Goal: Find specific page/section: Find specific page/section

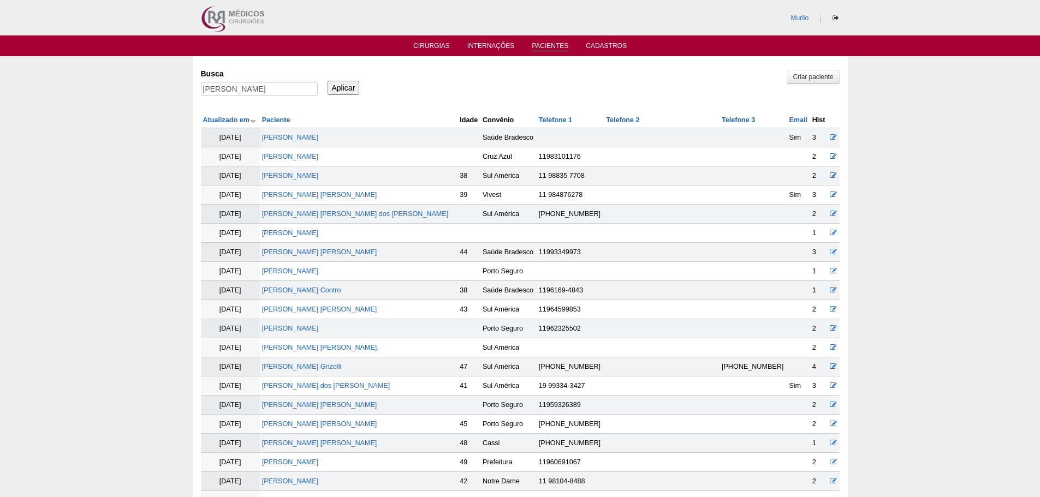
scroll to position [380, 0]
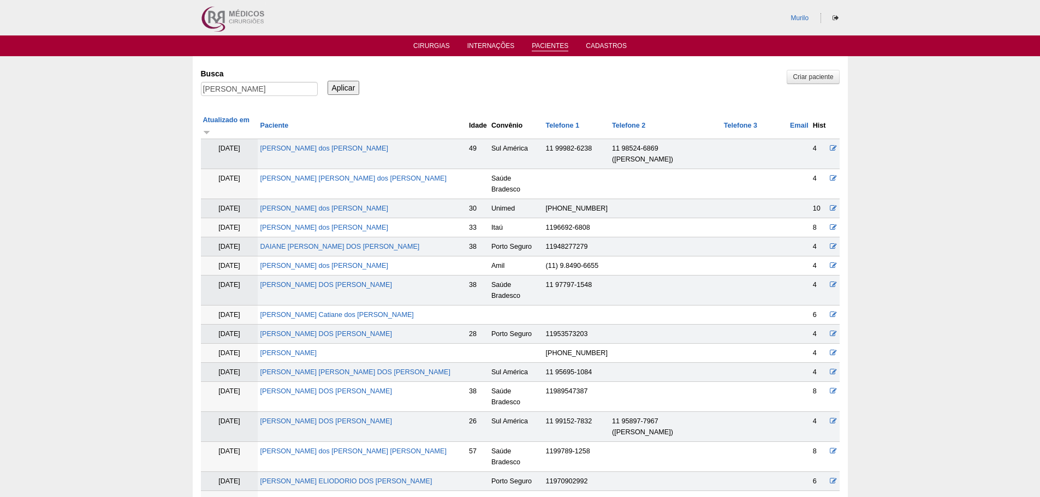
click at [243, 79] on label "Busca" at bounding box center [259, 73] width 117 height 11
click at [243, 82] on input "Fabiana" at bounding box center [259, 89] width 117 height 14
paste input "Lais Pinto da Silva Aquino Pereira Candido"
type input "Lais Pinto da Silva Aquino Pereira Candido"
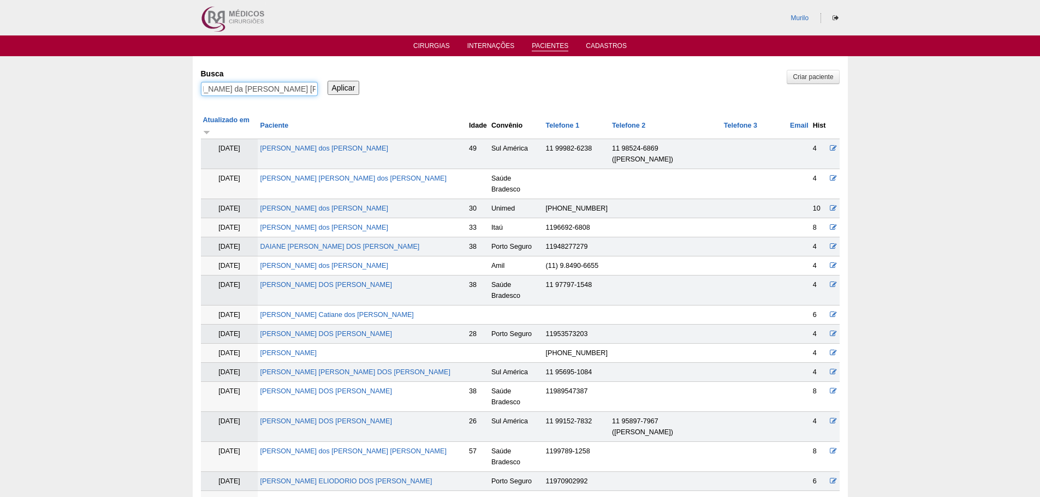
click at [327, 81] on input "Aplicar" at bounding box center [343, 88] width 32 height 14
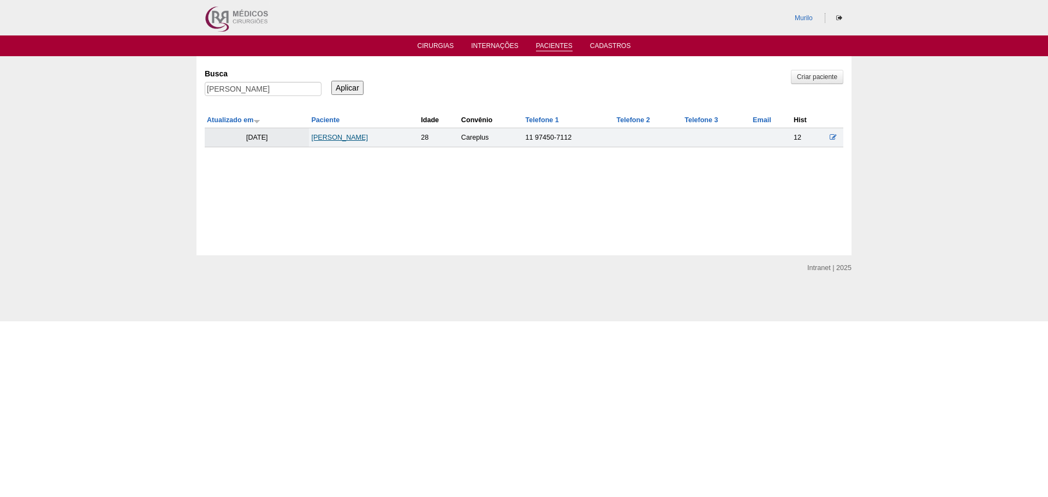
click at [368, 139] on link "[PERSON_NAME] da [PERSON_NAME] [PERSON_NAME]" at bounding box center [339, 138] width 57 height 8
drag, startPoint x: 255, startPoint y: 95, endPoint x: 260, endPoint y: 92, distance: 5.9
click at [256, 95] on input "Lais Pinto da Silva Aquino Pereira Candido" at bounding box center [263, 89] width 117 height 14
paste input "[PERSON_NAME]"
type input "[PERSON_NAME]"
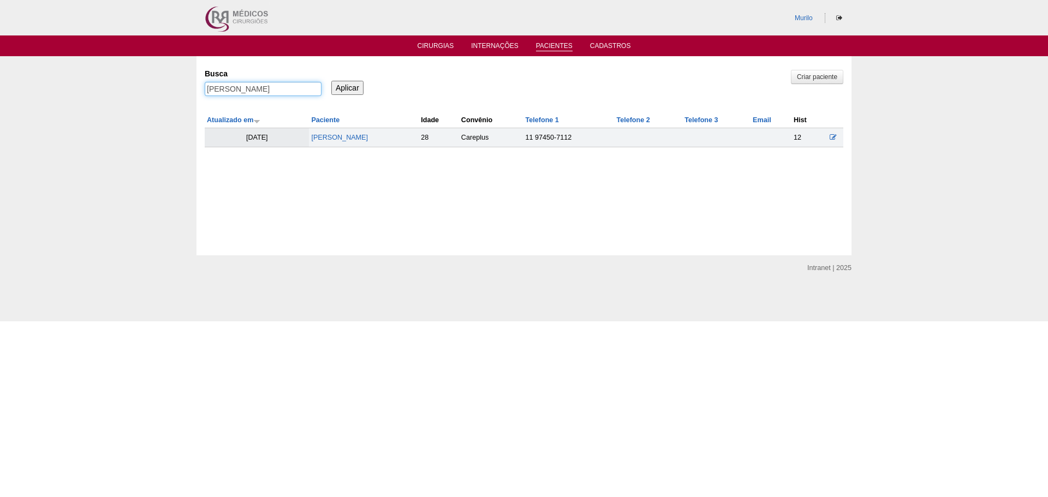
click at [331, 81] on input "Aplicar" at bounding box center [347, 88] width 32 height 14
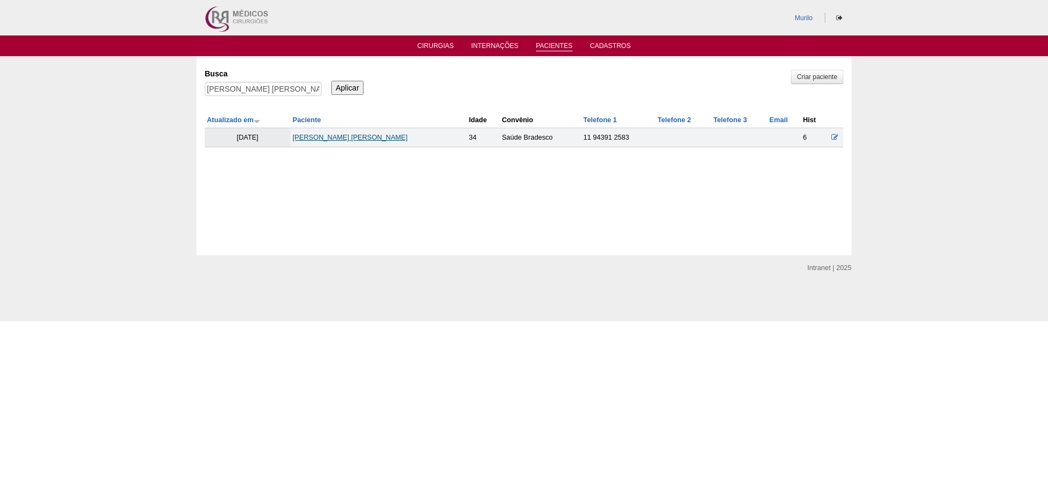
click at [335, 134] on link "Felipe de Sousa Borges" at bounding box center [350, 138] width 115 height 8
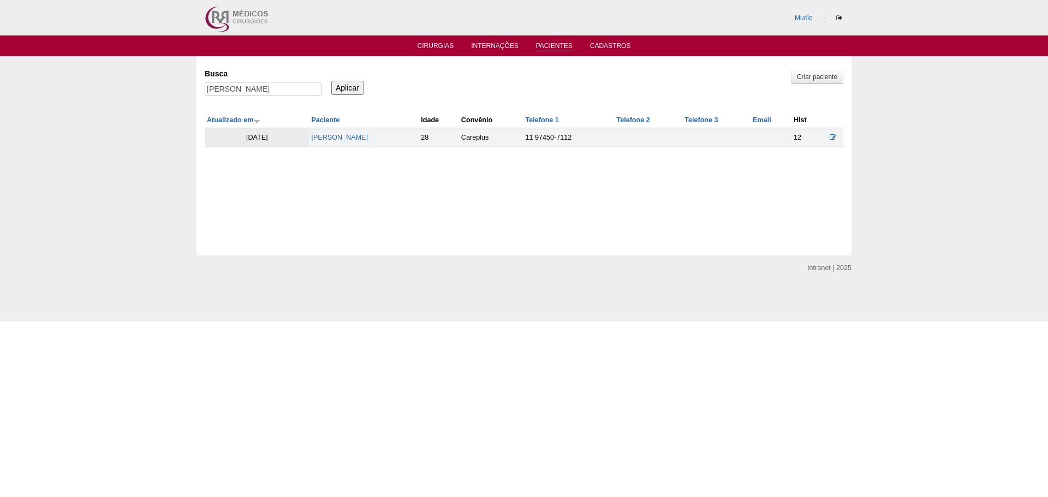
type input "[PERSON_NAME]"
click at [331, 81] on input "Aplicar" at bounding box center [347, 88] width 32 height 14
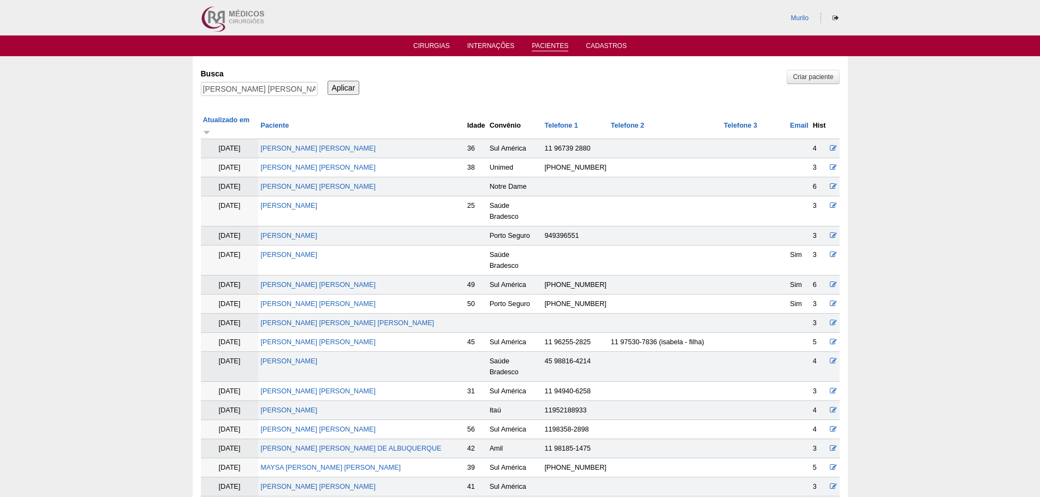
scroll to position [1589, 0]
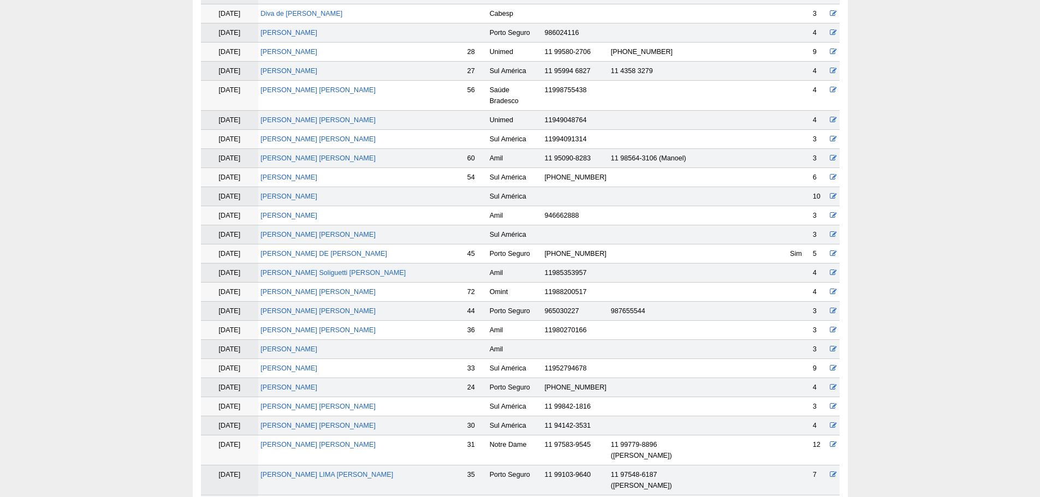
click at [300, 436] on td "BARBARA ASSAN SILVA" at bounding box center [361, 451] width 206 height 30
click at [303, 441] on link "BARBARA ASSAN SILVA" at bounding box center [317, 445] width 115 height 8
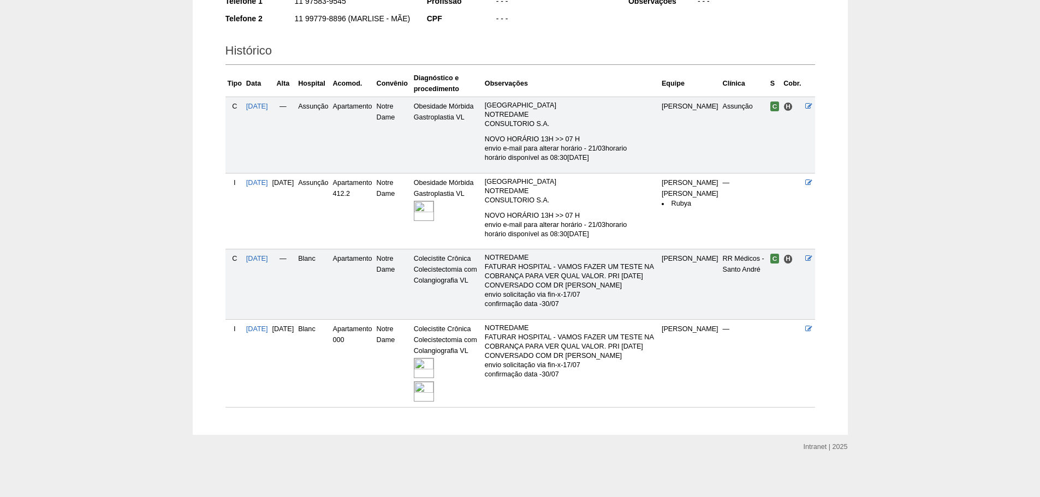
scroll to position [222, 0]
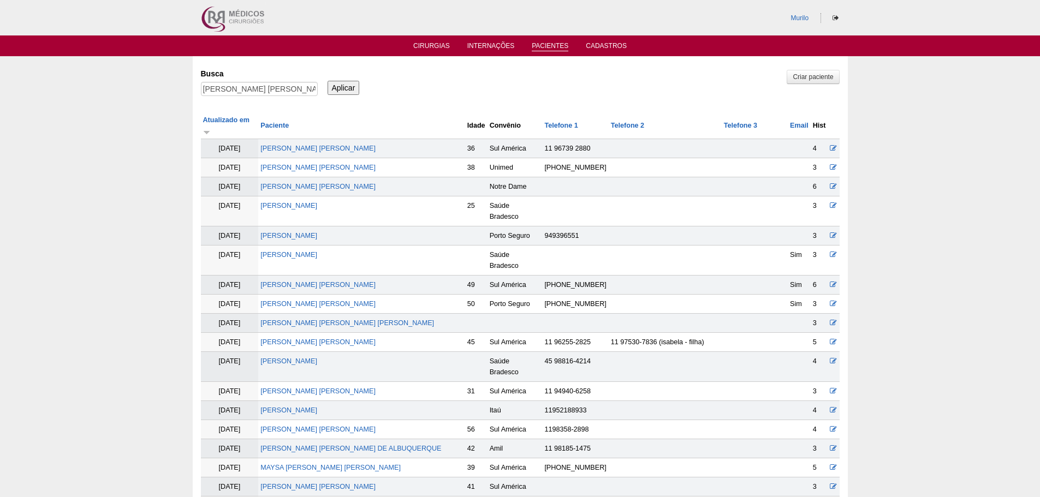
scroll to position [1584, 0]
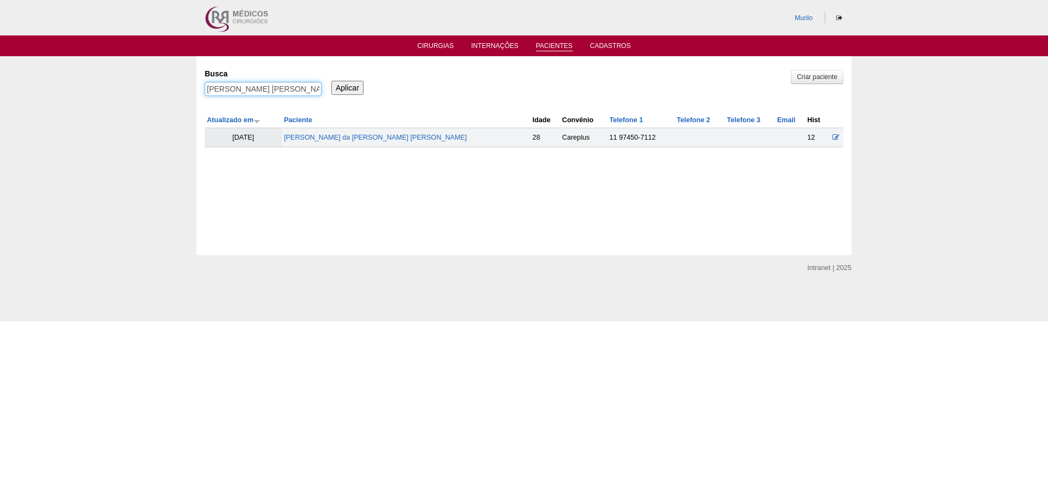
click at [255, 83] on input "[PERSON_NAME] [PERSON_NAME]" at bounding box center [263, 89] width 117 height 14
paste input "[PERSON_NAME]"
type input "[PERSON_NAME]"
click at [331, 81] on input "Aplicar" at bounding box center [347, 88] width 32 height 14
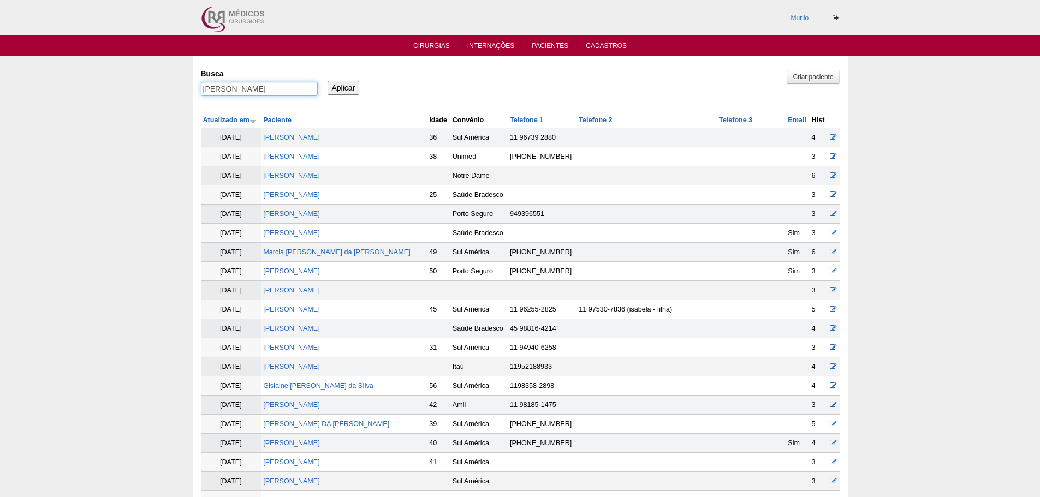
drag, startPoint x: 219, startPoint y: 88, endPoint x: 378, endPoint y: 105, distance: 160.3
type input "ALINE"
click at [327, 81] on input "Aplicar" at bounding box center [343, 88] width 32 height 14
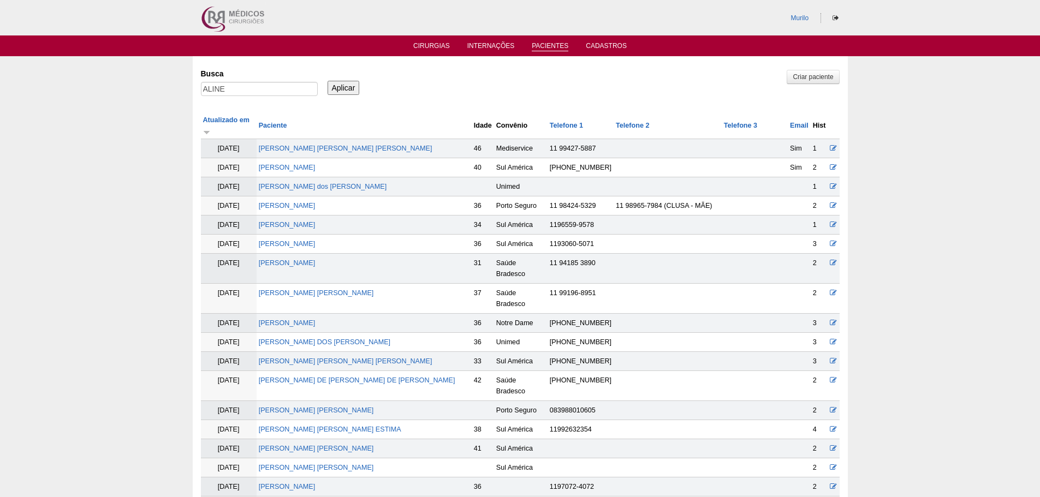
scroll to position [558, 0]
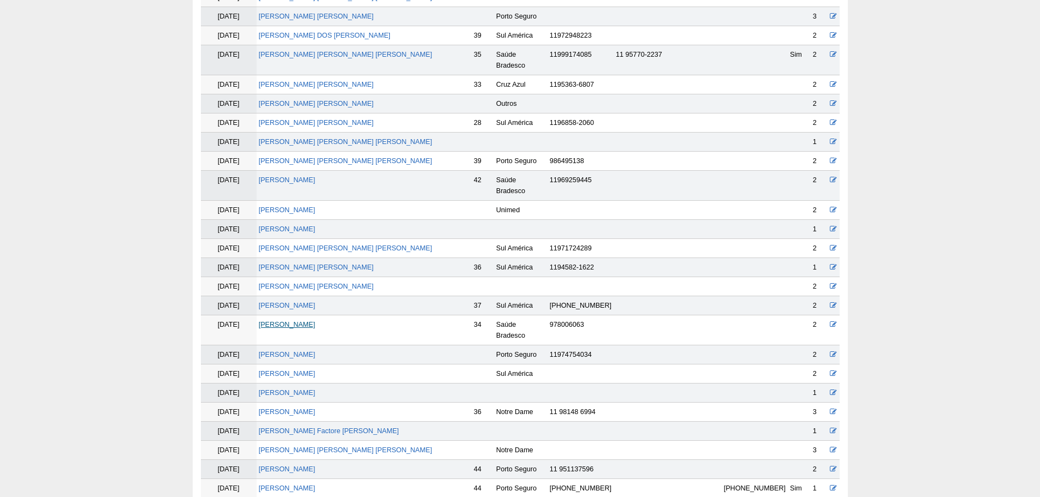
click at [315, 321] on link "[PERSON_NAME]" at bounding box center [287, 325] width 57 height 8
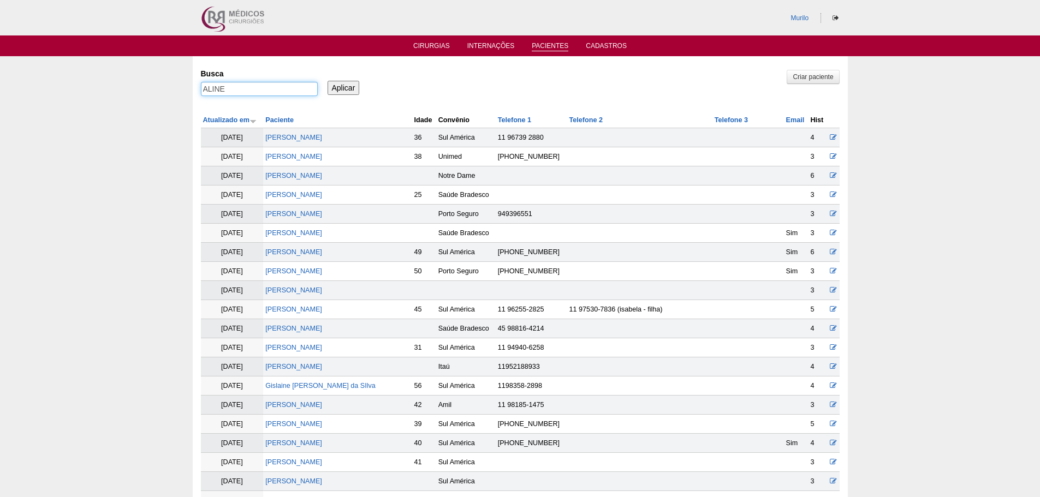
click at [272, 94] on input "ALINE" at bounding box center [259, 89] width 117 height 14
paste input "[PERSON_NAME]"
type input "[PERSON_NAME] [PERSON_NAME]"
click at [327, 81] on input "Aplicar" at bounding box center [343, 88] width 32 height 14
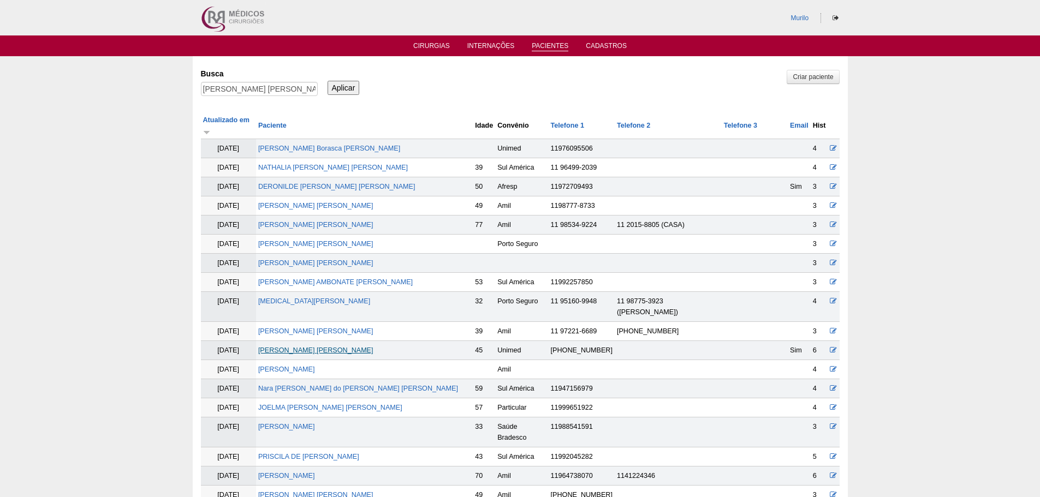
click at [311, 347] on link "[PERSON_NAME] [PERSON_NAME]" at bounding box center [315, 351] width 115 height 8
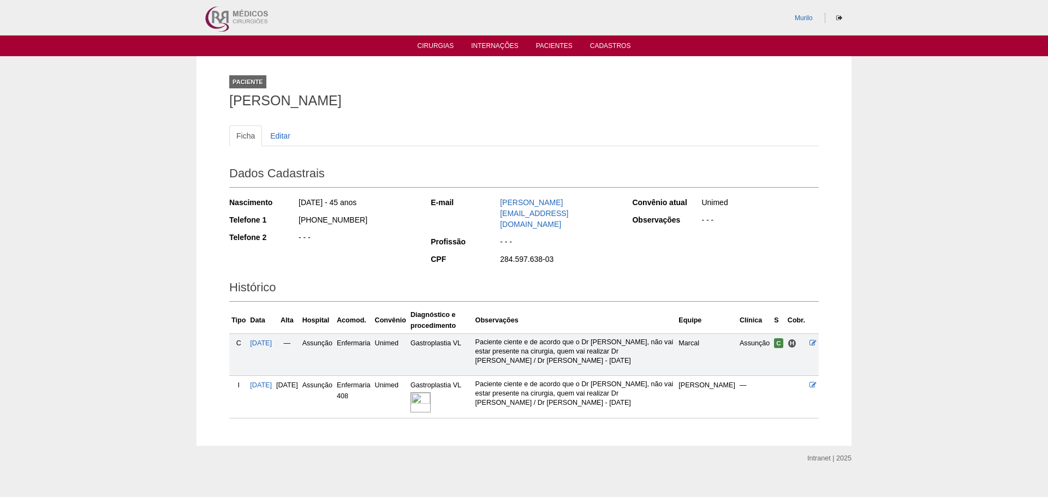
drag, startPoint x: 0, startPoint y: 0, endPoint x: 198, endPoint y: 363, distance: 413.5
click at [198, 363] on div "Paciente [PERSON_NAME] Ficha Editar Dados Cadastrais Nascimento [DATE] - 45 ano…" at bounding box center [523, 251] width 655 height 390
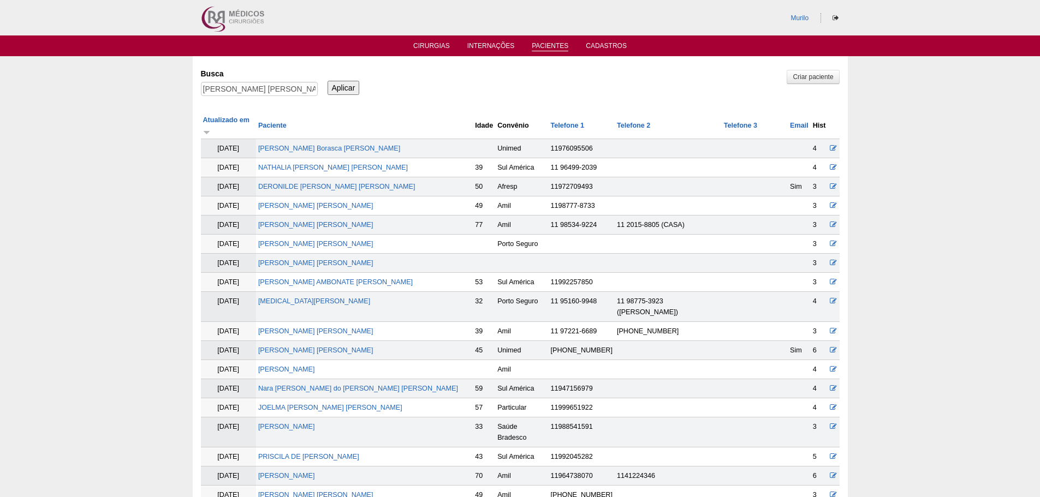
click at [243, 77] on label "Busca" at bounding box center [259, 73] width 117 height 11
click at [243, 82] on input "ERICA BORRASCA LOPES" at bounding box center [259, 89] width 117 height 14
click at [243, 87] on input "ERICA BORRASCA LOPES" at bounding box center [259, 89] width 117 height 14
paste input "Tamara Cristina de Sousa Menezes"
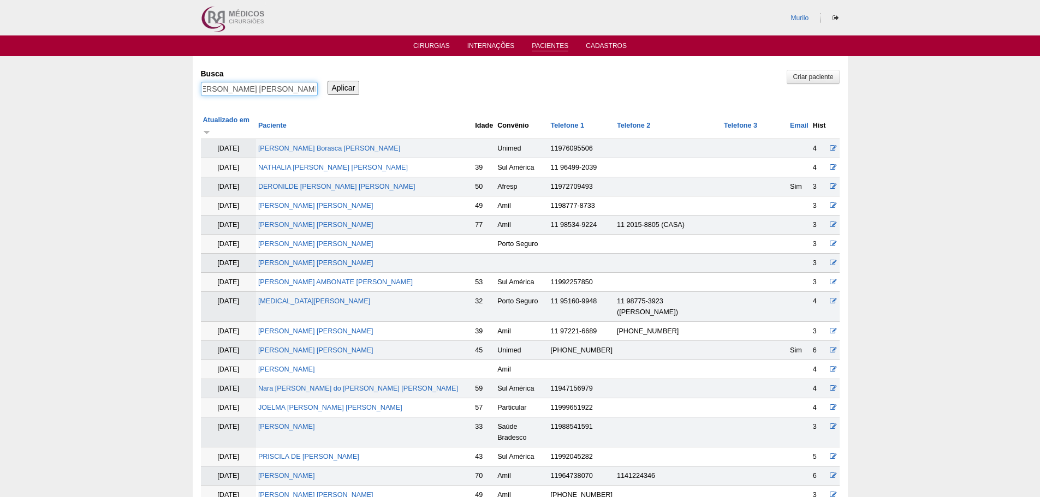
type input "Tamara Cristina de Sousa Menezes"
click at [327, 81] on input "Aplicar" at bounding box center [343, 88] width 32 height 14
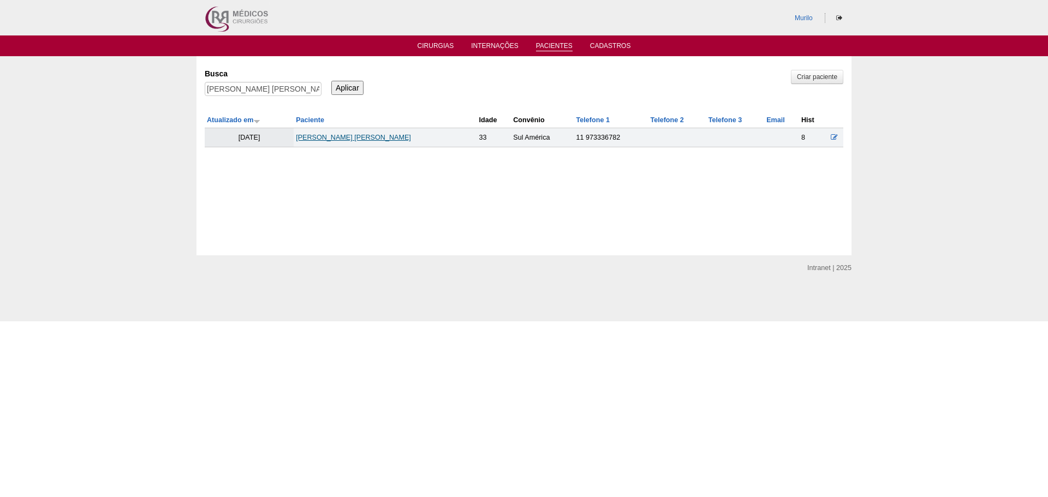
click at [373, 135] on link "[PERSON_NAME] [PERSON_NAME]" at bounding box center [353, 138] width 115 height 8
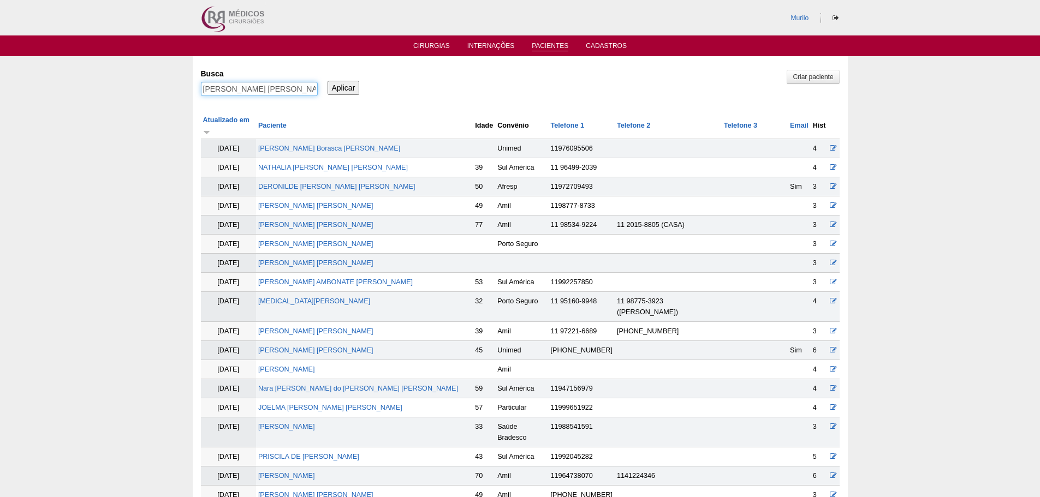
click at [262, 90] on input "[PERSON_NAME]" at bounding box center [259, 89] width 117 height 14
paste input "VINICIUS LACERDA SOARES"
type input "[PERSON_NAME]"
click at [327, 81] on input "Aplicar" at bounding box center [343, 88] width 32 height 14
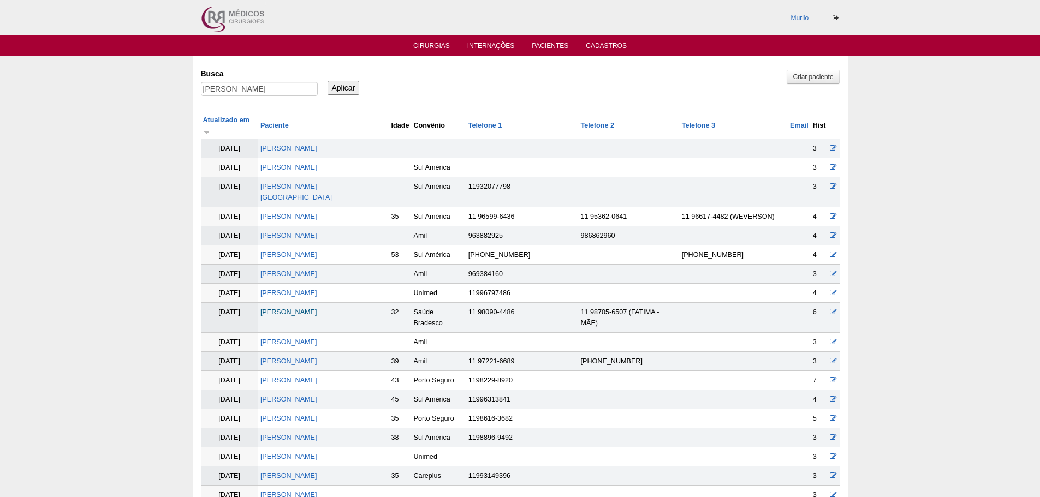
click at [307, 313] on link "[PERSON_NAME]" at bounding box center [288, 312] width 57 height 8
click at [224, 88] on input "[PERSON_NAME]" at bounding box center [259, 89] width 117 height 14
paste input "itoria Valença"
type input "Vitoria Valença"
click at [327, 81] on input "Aplicar" at bounding box center [343, 88] width 32 height 14
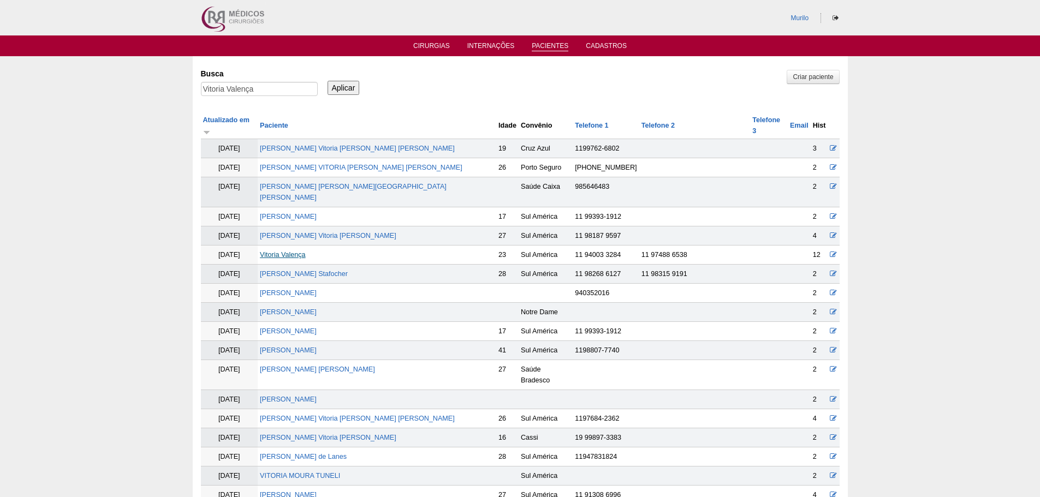
click at [283, 251] on link "Vitoria Valença" at bounding box center [283, 255] width 46 height 8
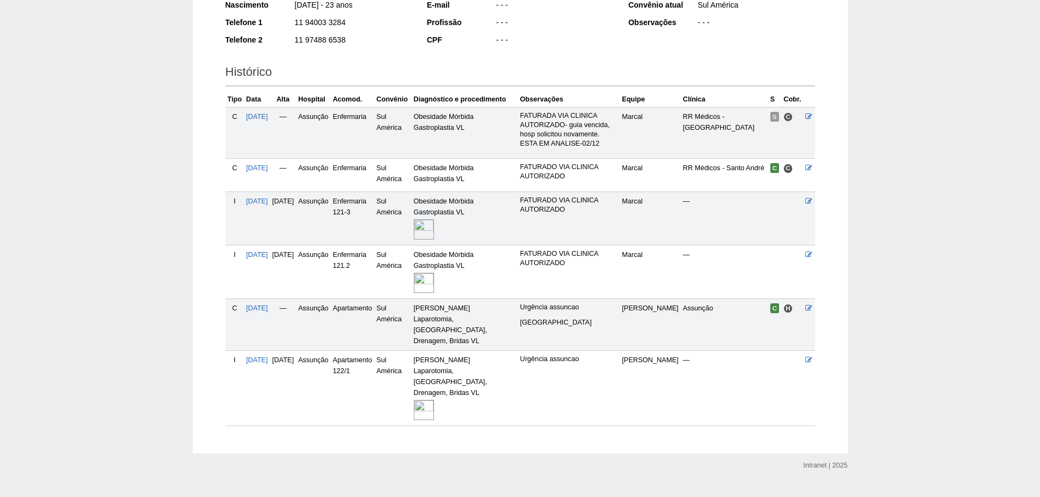
scroll to position [209, 0]
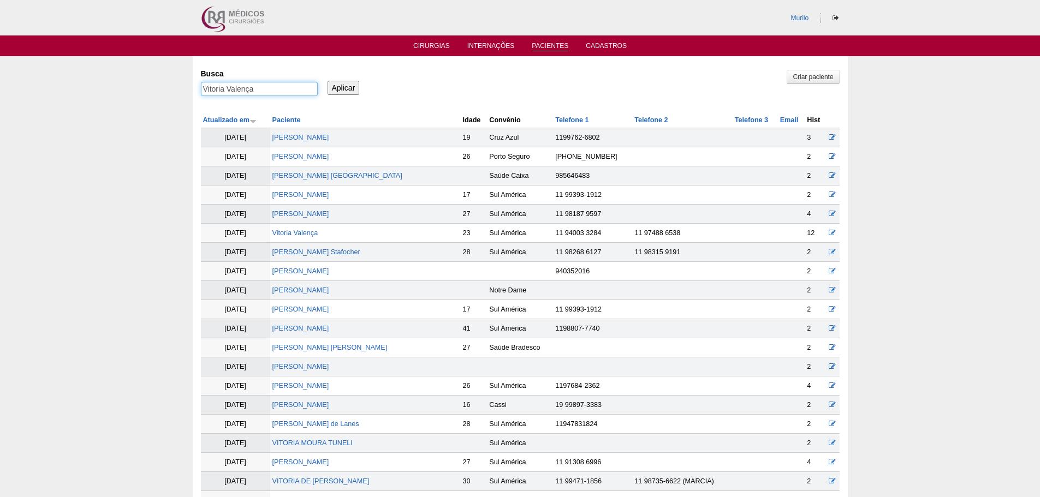
click at [224, 92] on input "Vitoria Valença" at bounding box center [259, 89] width 117 height 14
paste input "[PERSON_NAME]"
type input "[PERSON_NAME]"
click at [327, 81] on input "Aplicar" at bounding box center [343, 88] width 32 height 14
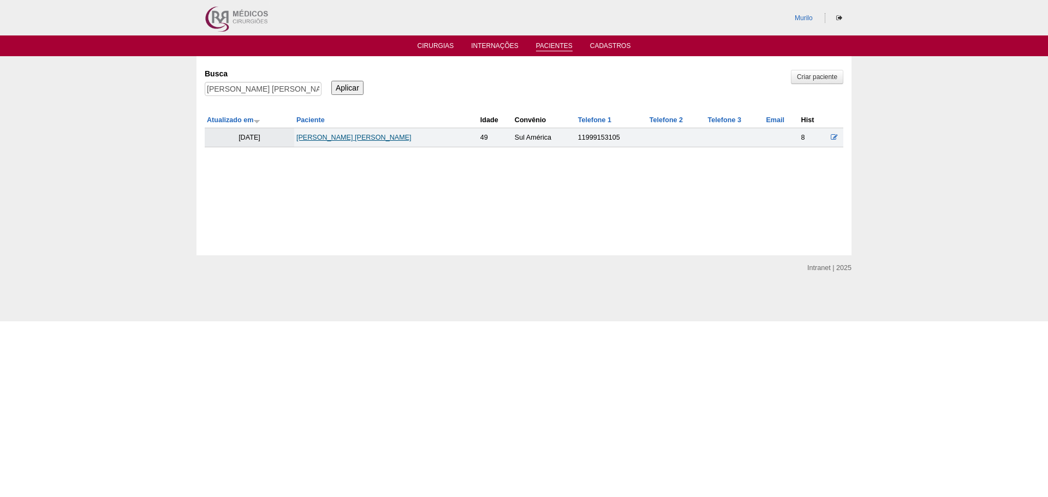
click at [388, 139] on link "[PERSON_NAME]" at bounding box center [353, 138] width 115 height 8
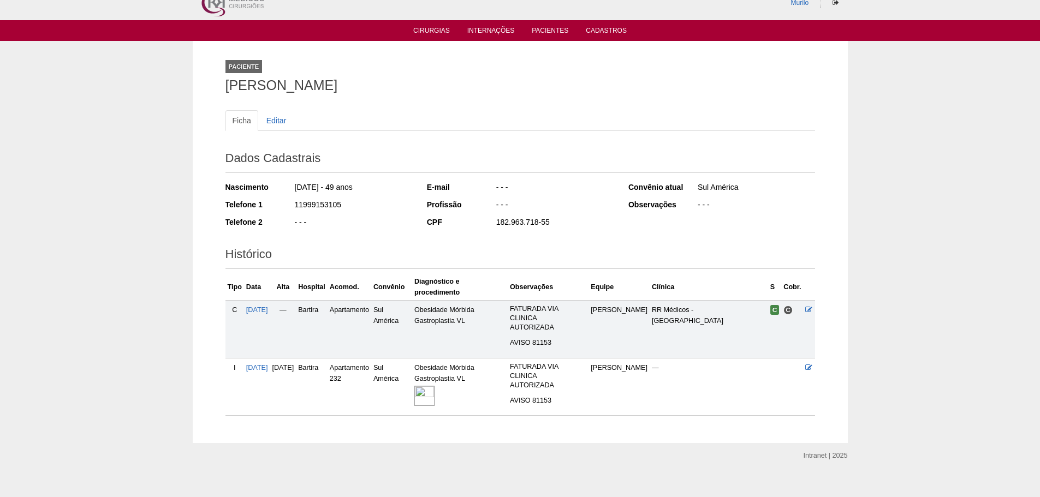
scroll to position [27, 0]
